Goal: Information Seeking & Learning: Learn about a topic

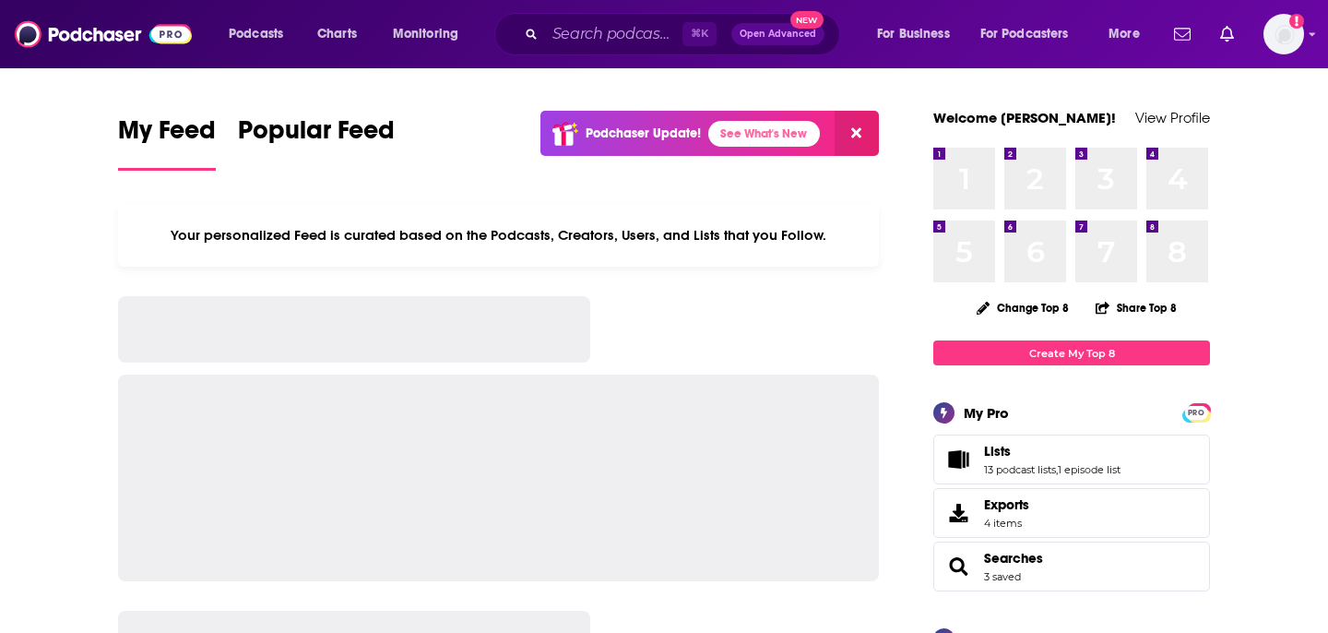
click at [999, 463] on span "Lists 13 podcast lists , 1 episode list" at bounding box center [1052, 459] width 136 height 33
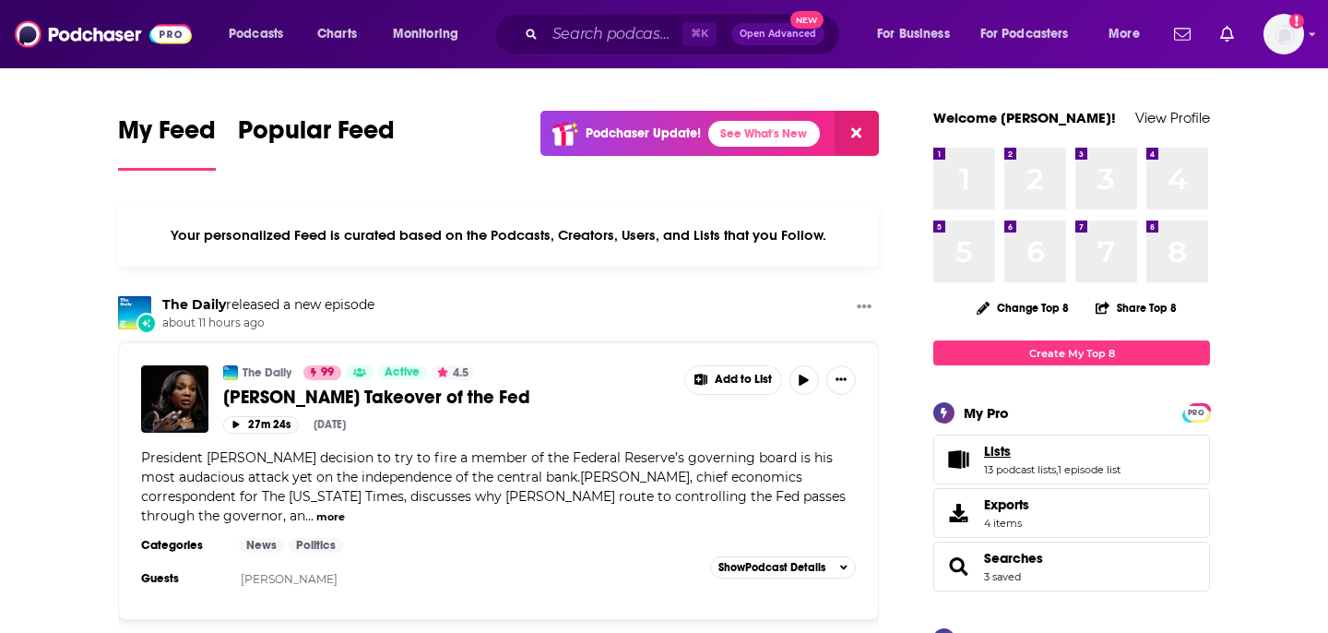
click at [1019, 455] on link "Lists" at bounding box center [1052, 451] width 136 height 17
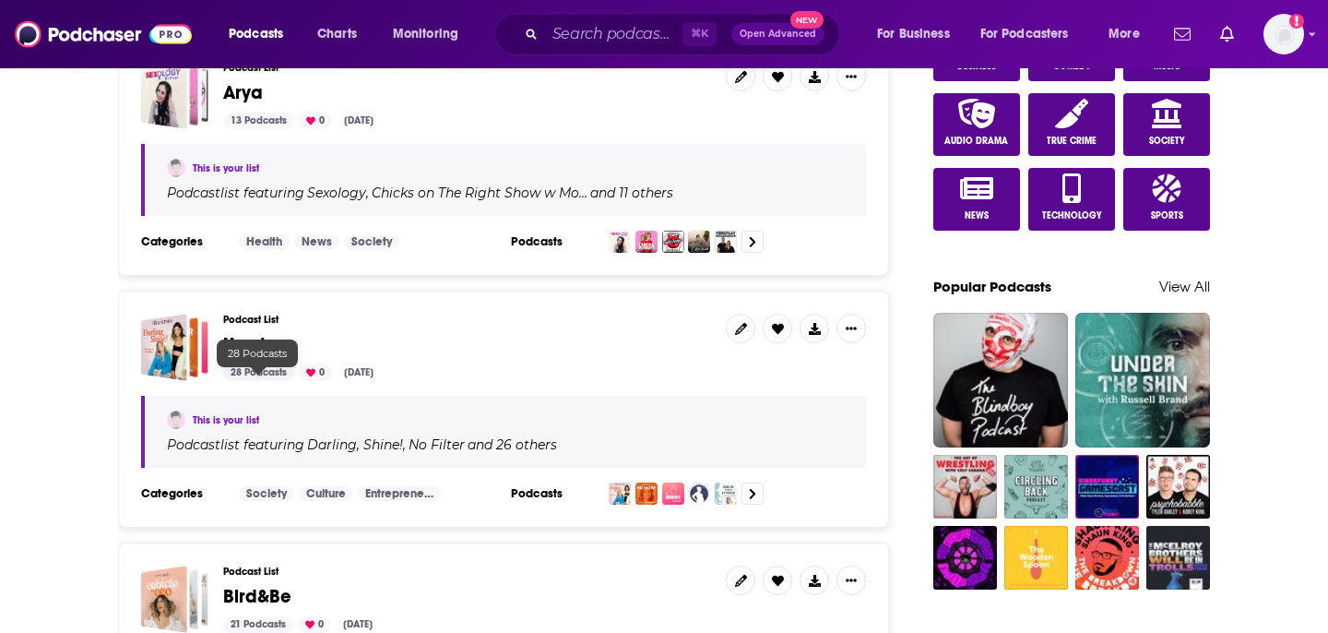
scroll to position [1083, 0]
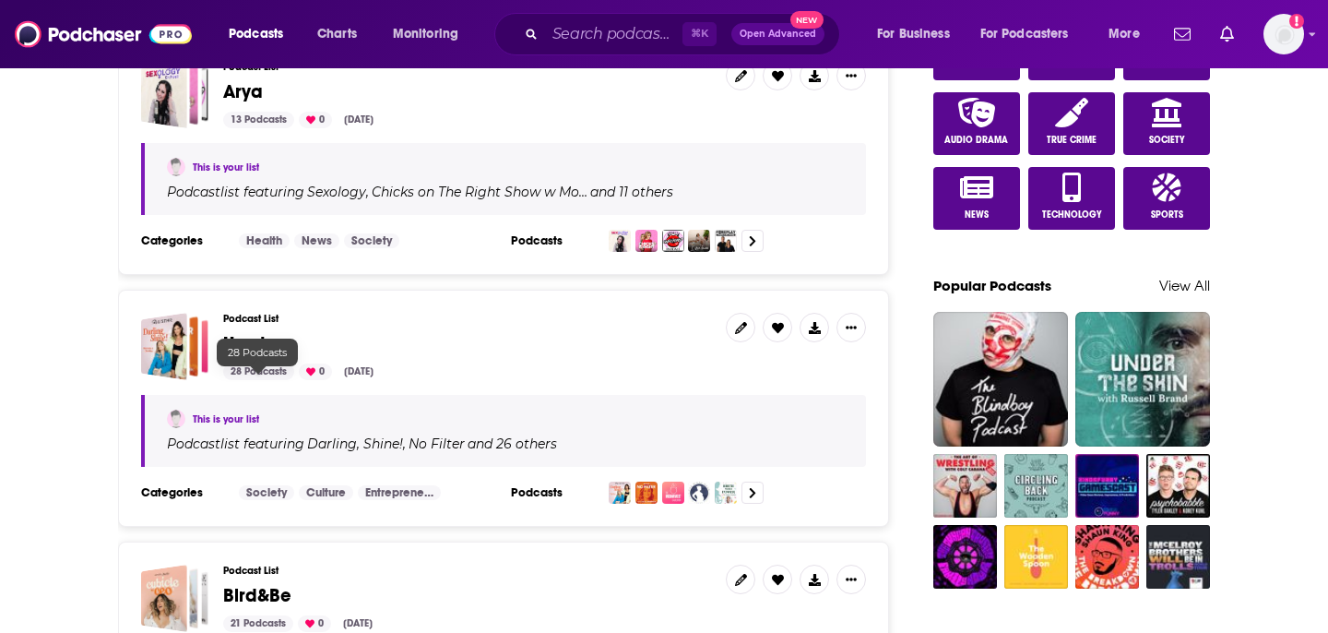
click at [262, 378] on div "28 Podcasts" at bounding box center [258, 371] width 71 height 17
click at [263, 374] on div "28 Podcasts" at bounding box center [258, 371] width 71 height 17
click at [258, 374] on div "28 Podcasts" at bounding box center [258, 371] width 71 height 17
click at [236, 380] on div "28 Podcasts" at bounding box center [258, 371] width 71 height 17
click at [196, 354] on div "Uresta" at bounding box center [179, 346] width 40 height 61
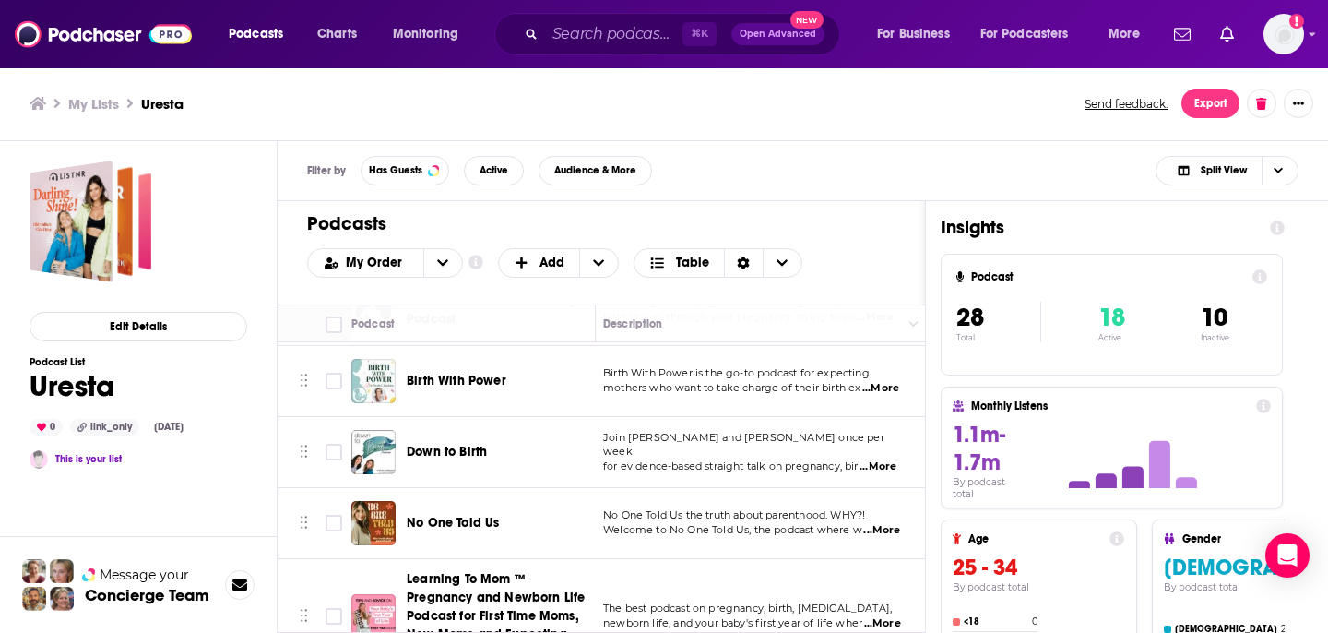
scroll to position [132, 7]
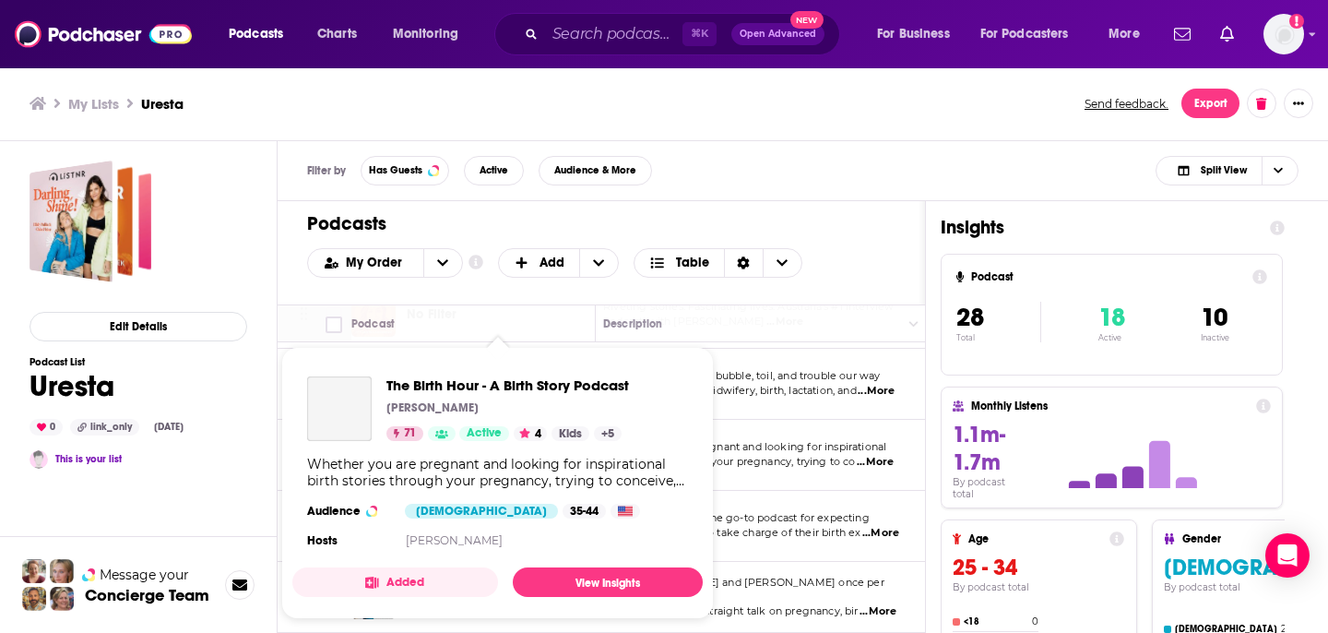
click at [456, 454] on div "The Birth Hour - A Birth Story Podcast [PERSON_NAME] 71 Active 4 Kids + 5 Wheth…" at bounding box center [497, 464] width 410 height 206
click at [620, 583] on link "View Insights" at bounding box center [608, 582] width 190 height 30
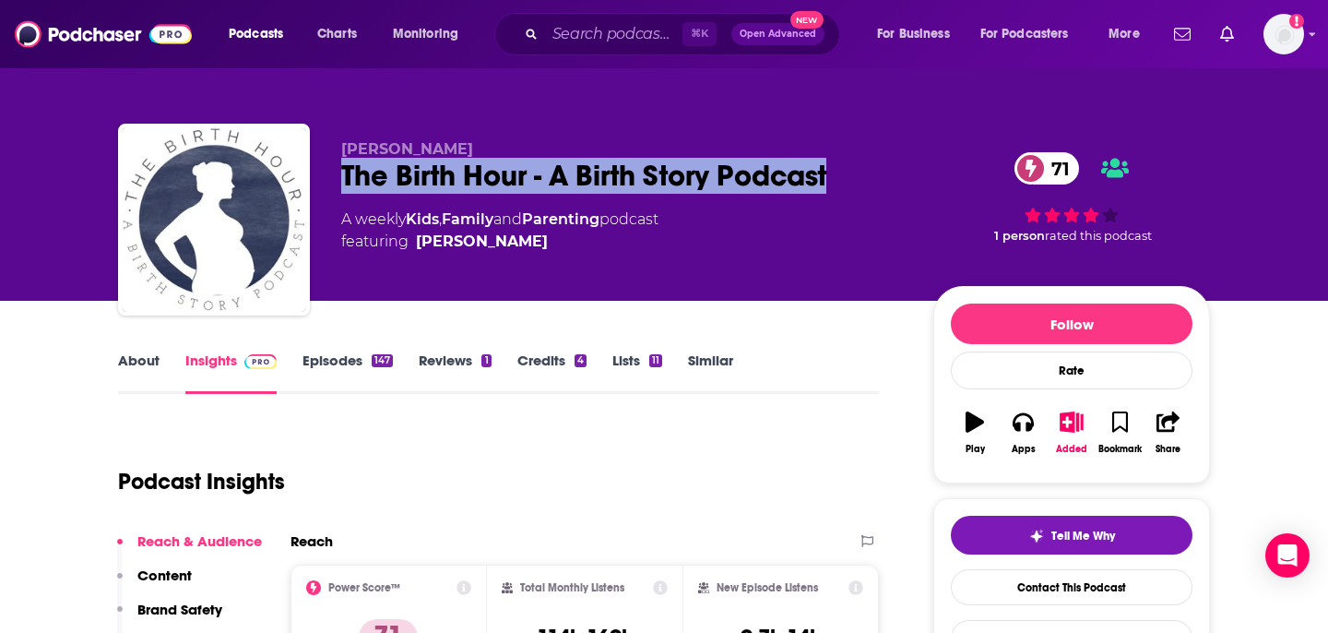
drag, startPoint x: 846, startPoint y: 177, endPoint x: 316, endPoint y: 166, distance: 530.3
click at [316, 166] on div "[PERSON_NAME] The Birth Hour - A Birth Story Podcast 71 A weekly Kids , Family …" at bounding box center [664, 223] width 1092 height 199
copy h2 "The Birth Hour - A Birth Story Podcast"
